Goal: Obtain resource: Download file/media

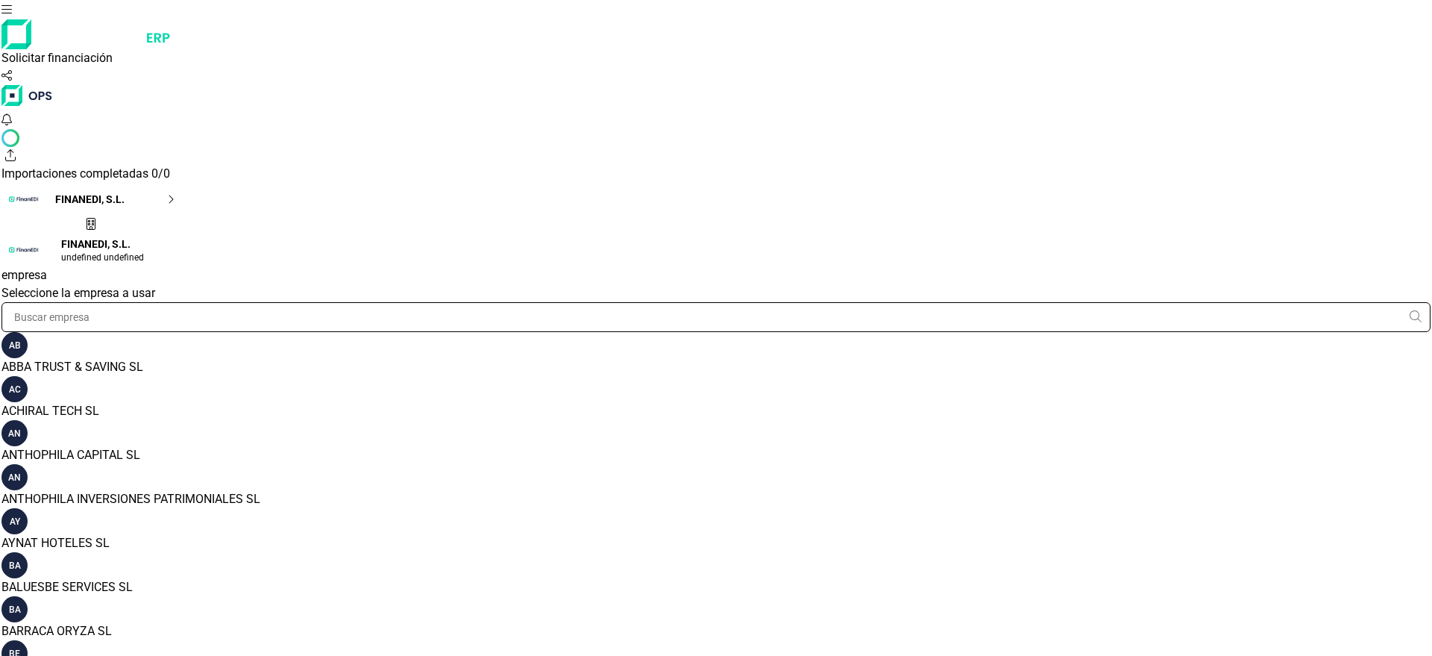
click at [1145, 302] on input "text" at bounding box center [715, 317] width 1429 height 30
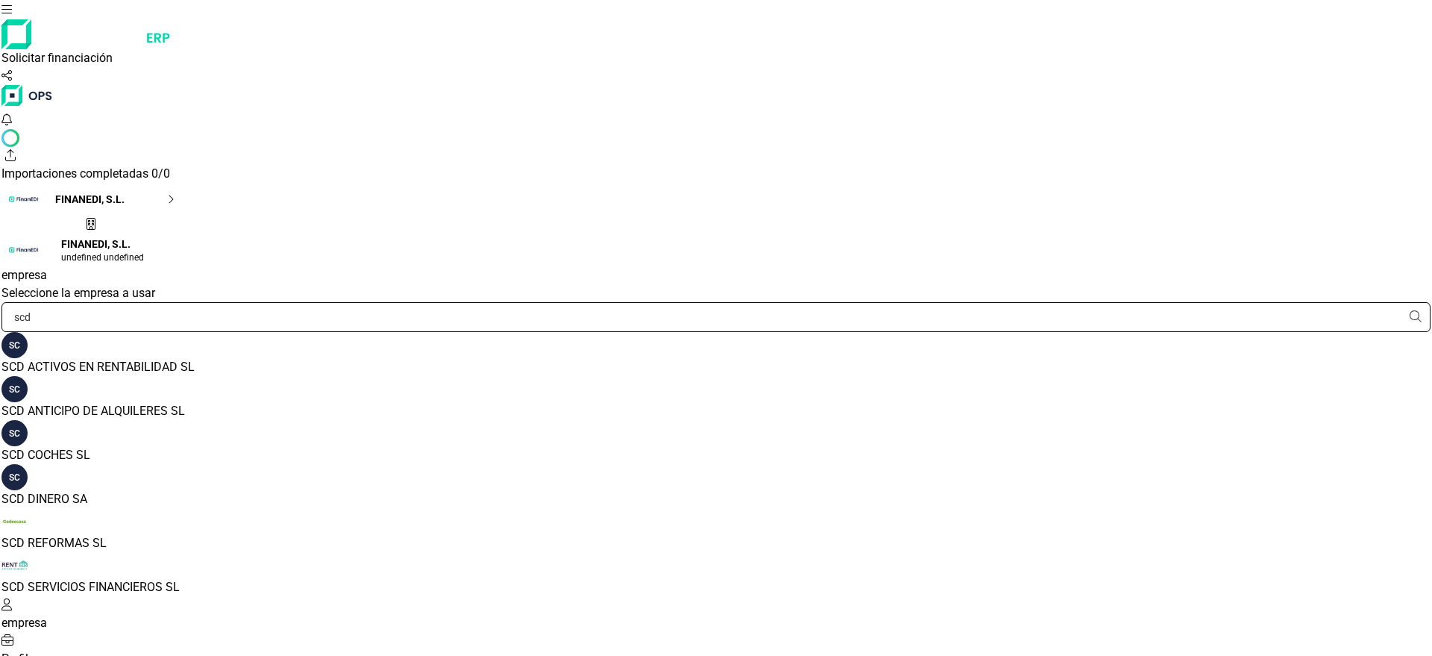
type input "scd"
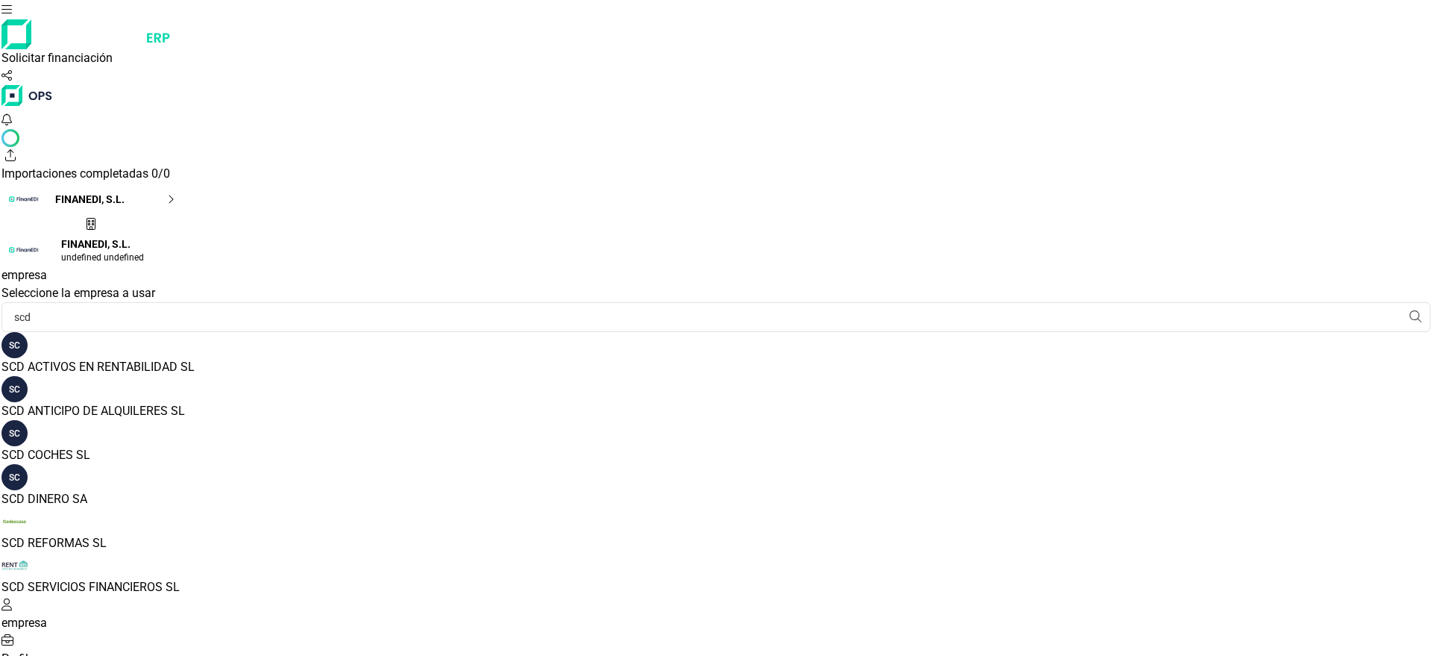
click at [1181, 578] on div "SCD SERVICIOS FINANCIEROS SL" at bounding box center [715, 587] width 1429 height 18
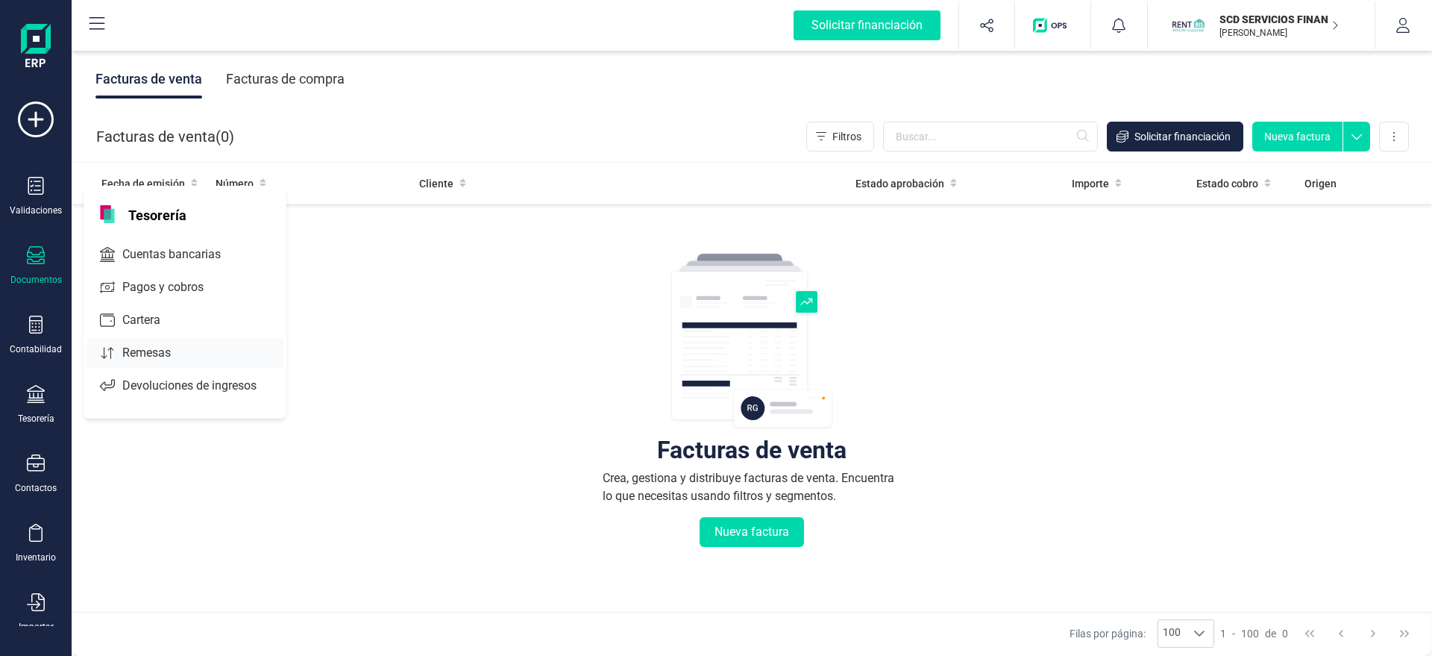
click at [116, 347] on span "Remesas" at bounding box center [156, 353] width 81 height 18
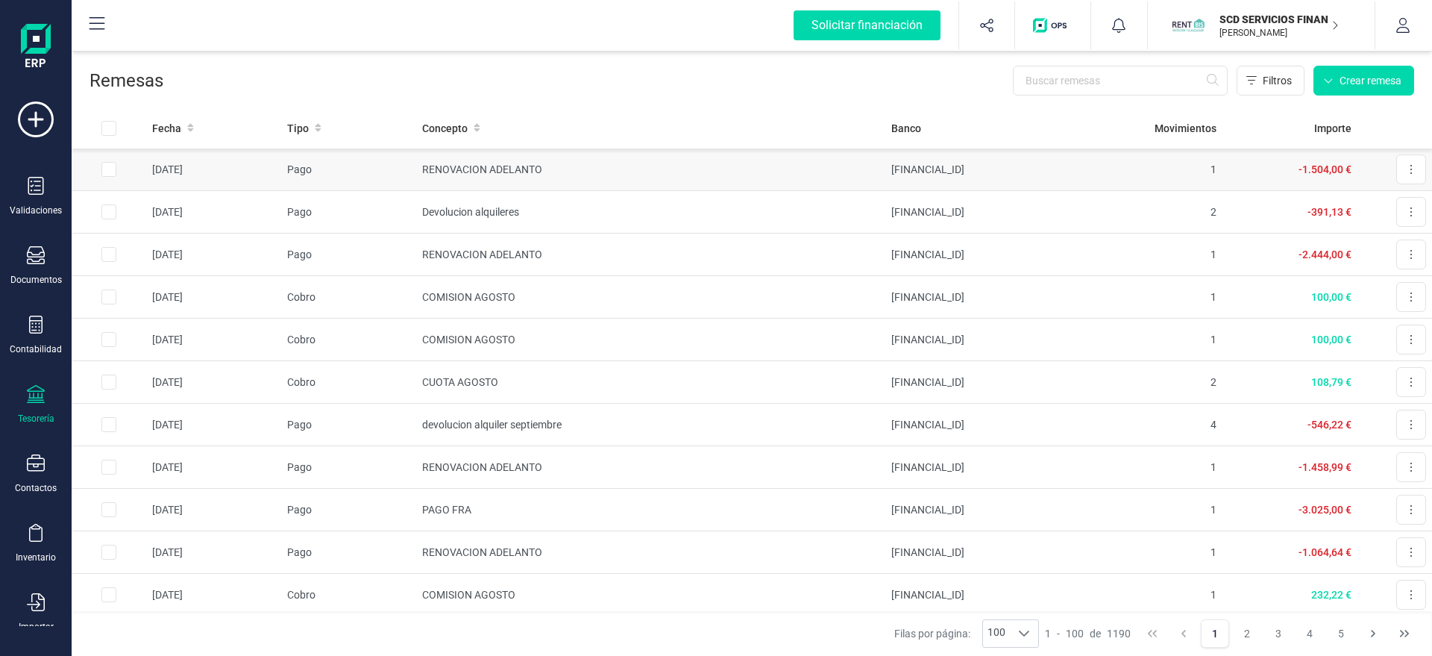
click at [591, 157] on td "RENOVACION ADELANTO" at bounding box center [650, 169] width 469 height 43
click at [1398, 174] on button at bounding box center [1411, 169] width 30 height 30
click at [1345, 211] on span "Descargar documento" at bounding box center [1361, 205] width 103 height 15
click at [919, 79] on div "Filtros Crear remesa" at bounding box center [788, 81] width 1251 height 30
